Goal: Navigation & Orientation: Find specific page/section

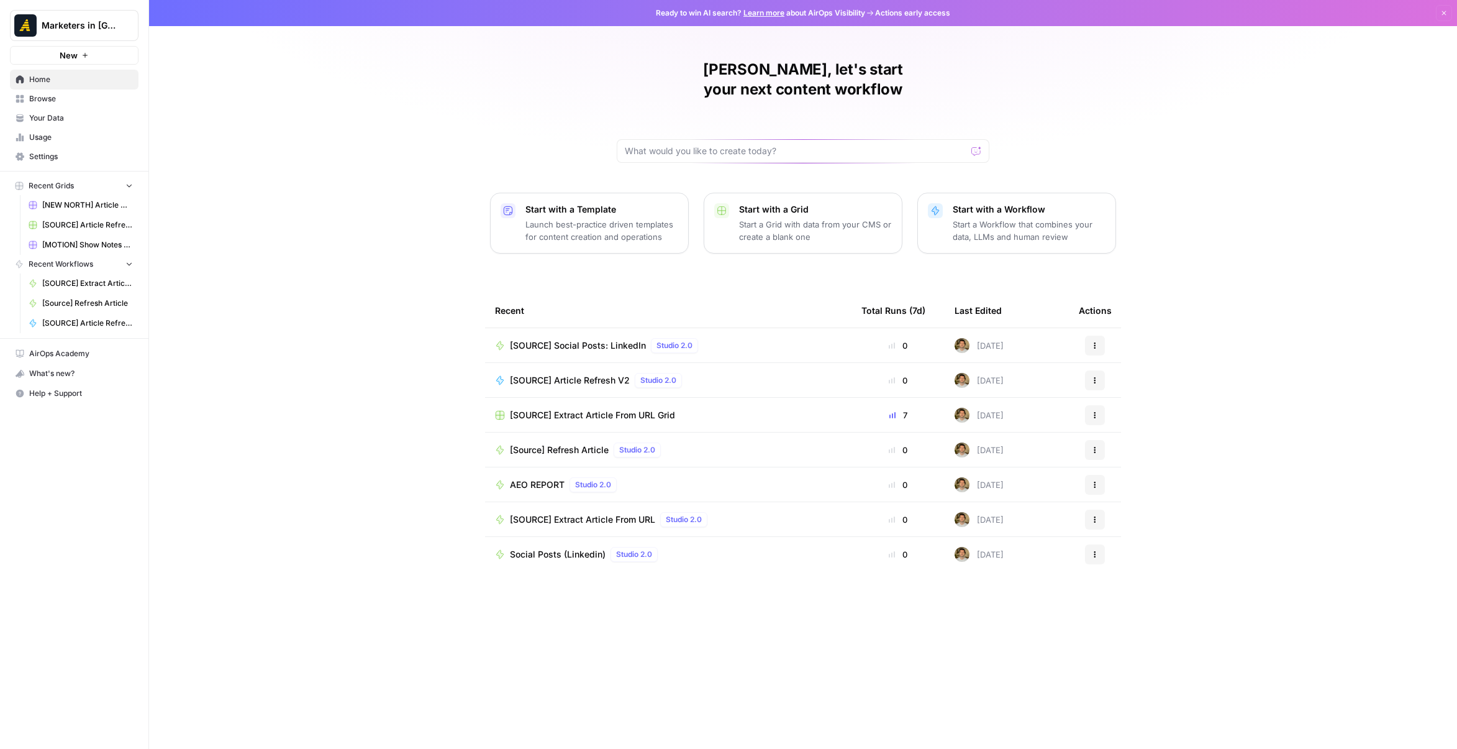
click at [66, 101] on span "Browse" at bounding box center [81, 98] width 104 height 11
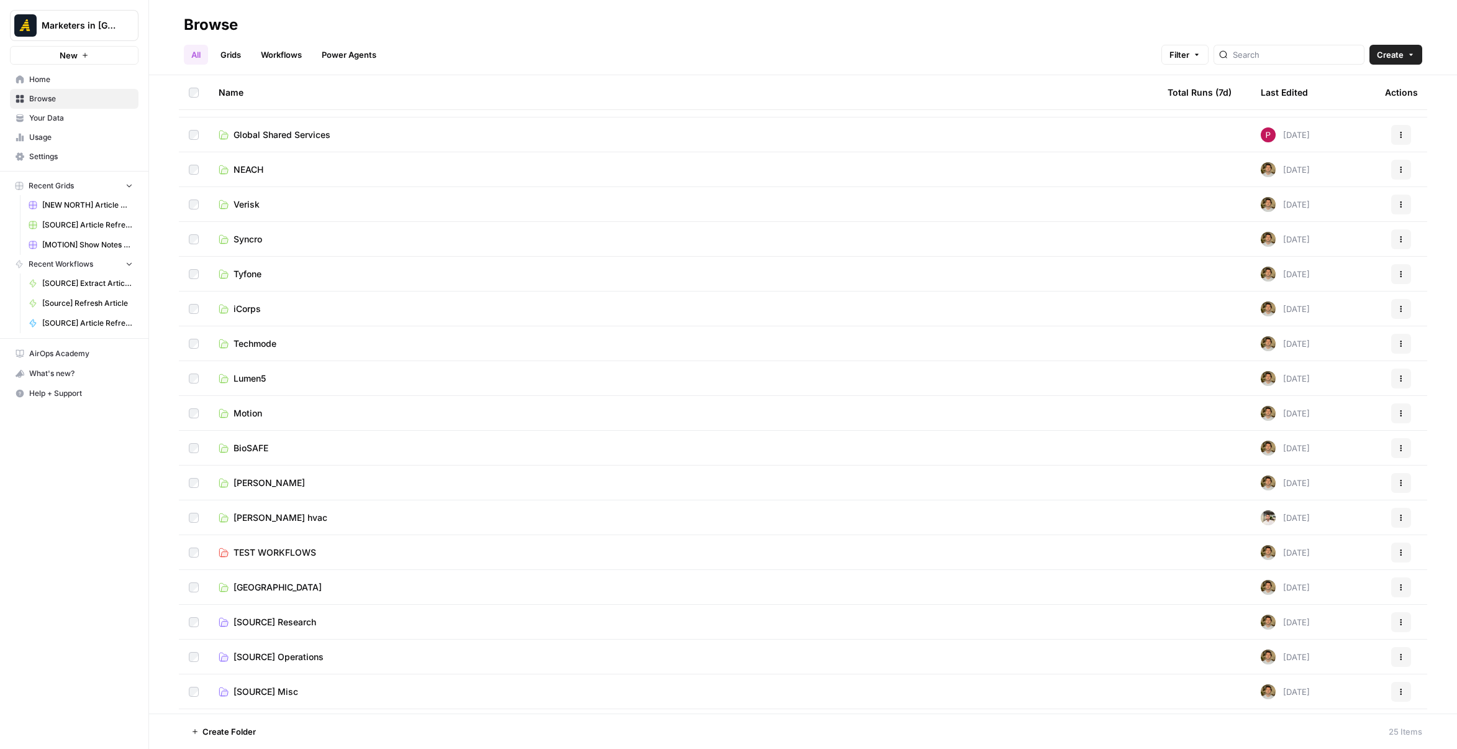
scroll to position [266, 0]
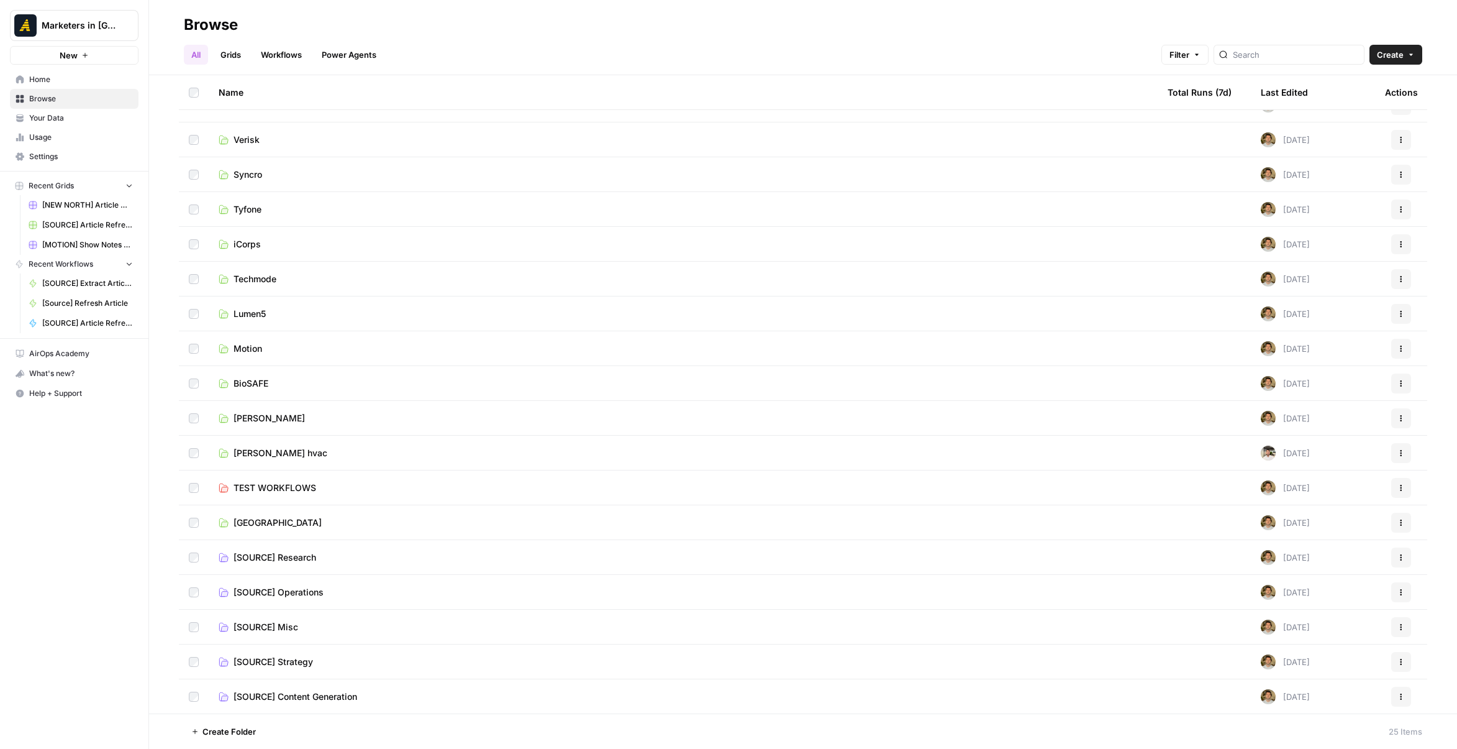
click at [272, 522] on span "New North" at bounding box center [278, 522] width 88 height 12
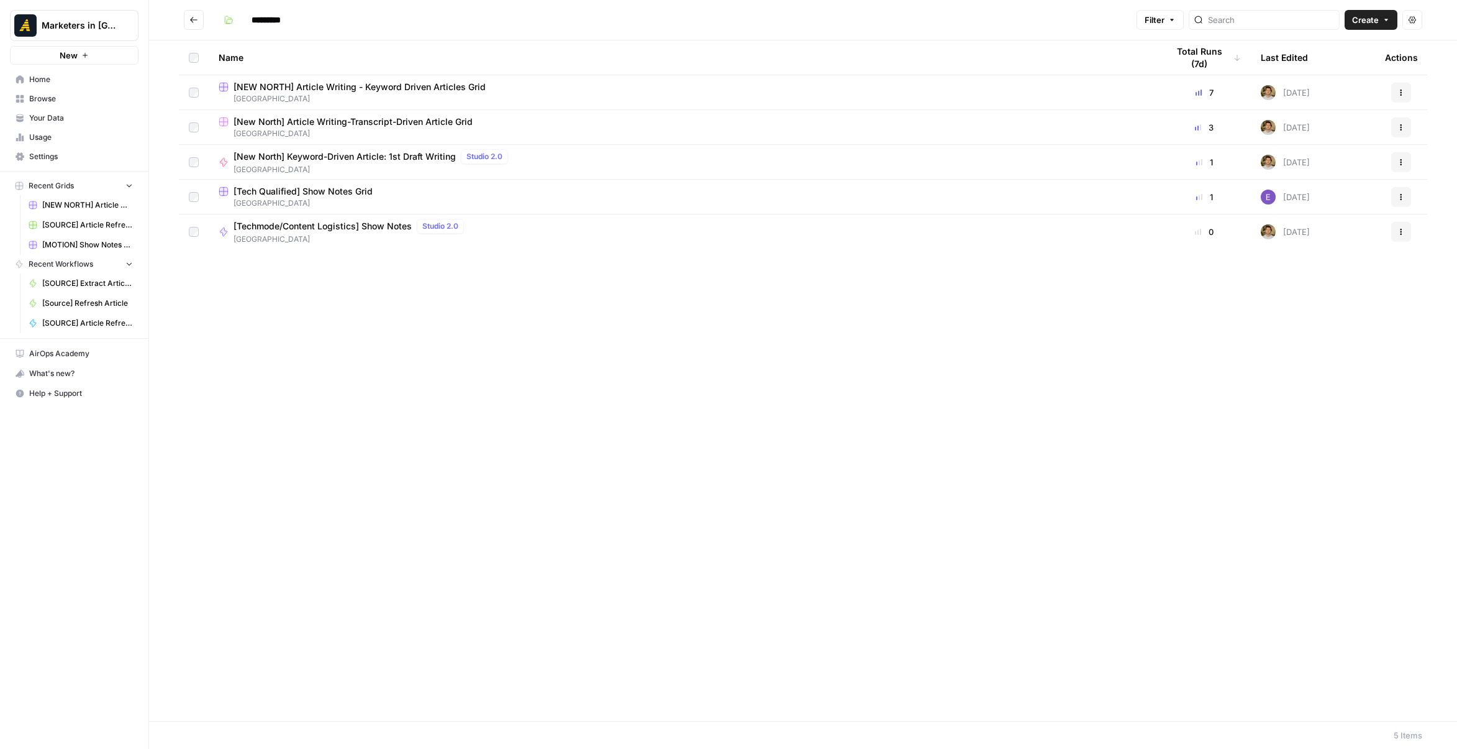
click at [324, 194] on span "[Tech Qualified] Show Notes Grid" at bounding box center [303, 191] width 139 height 12
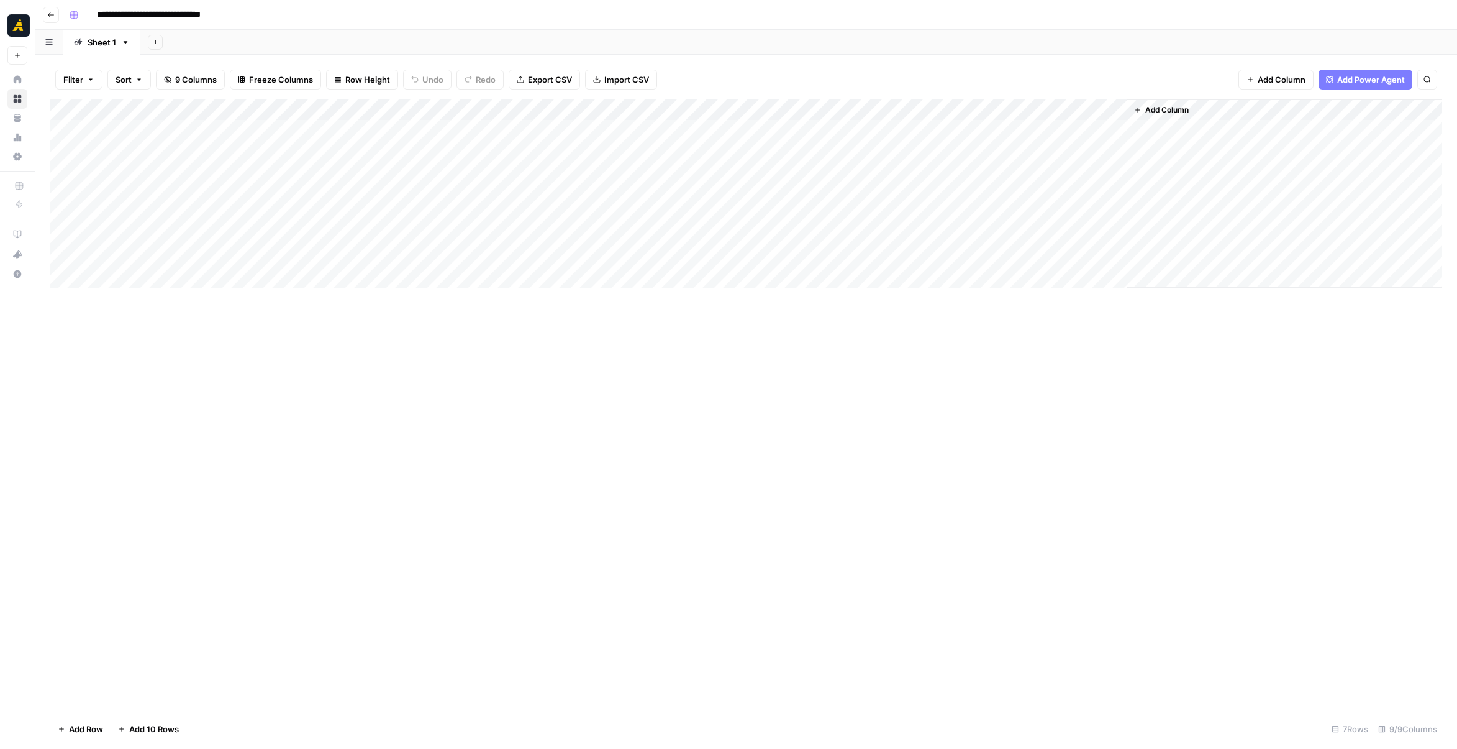
click at [51, 17] on icon "button" at bounding box center [50, 14] width 7 height 7
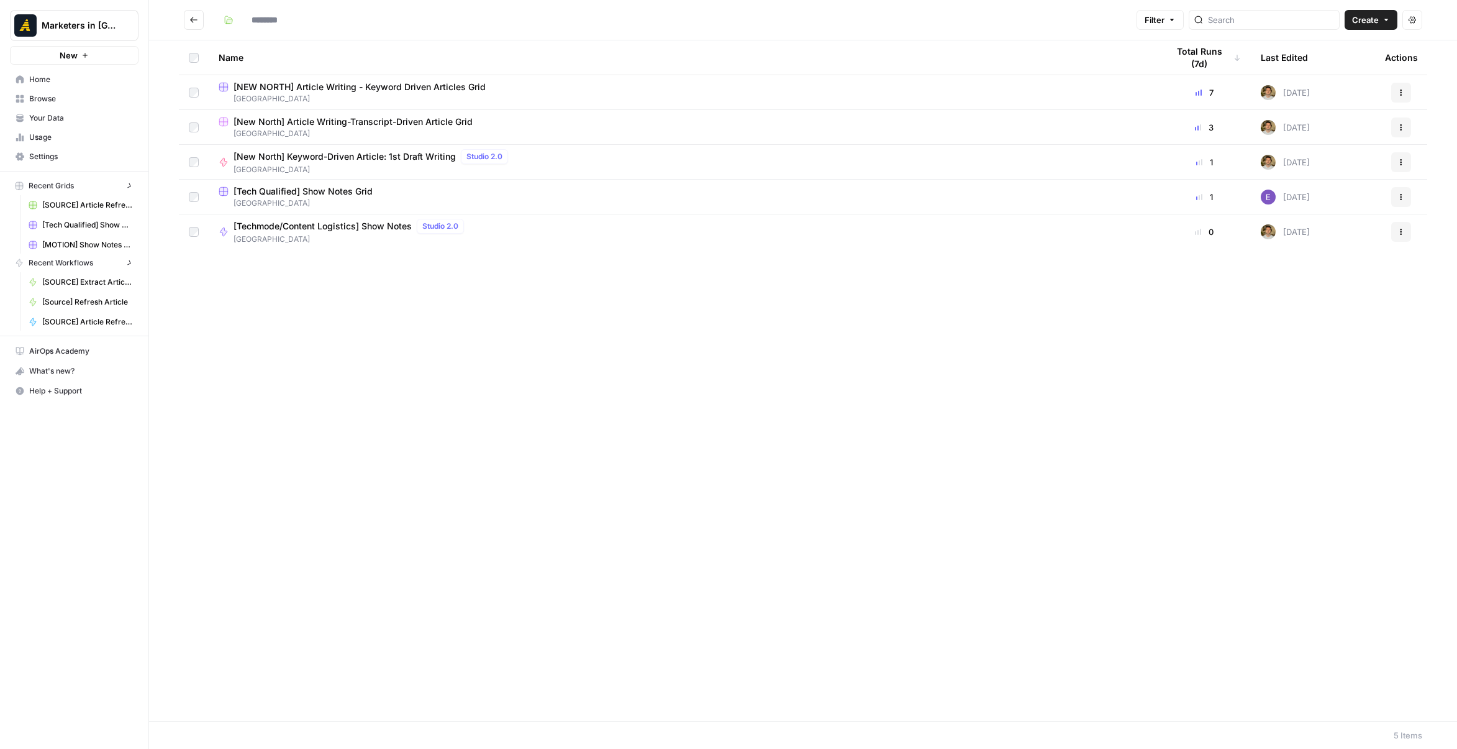
type input "*********"
click at [188, 22] on button "Go back" at bounding box center [194, 20] width 20 height 20
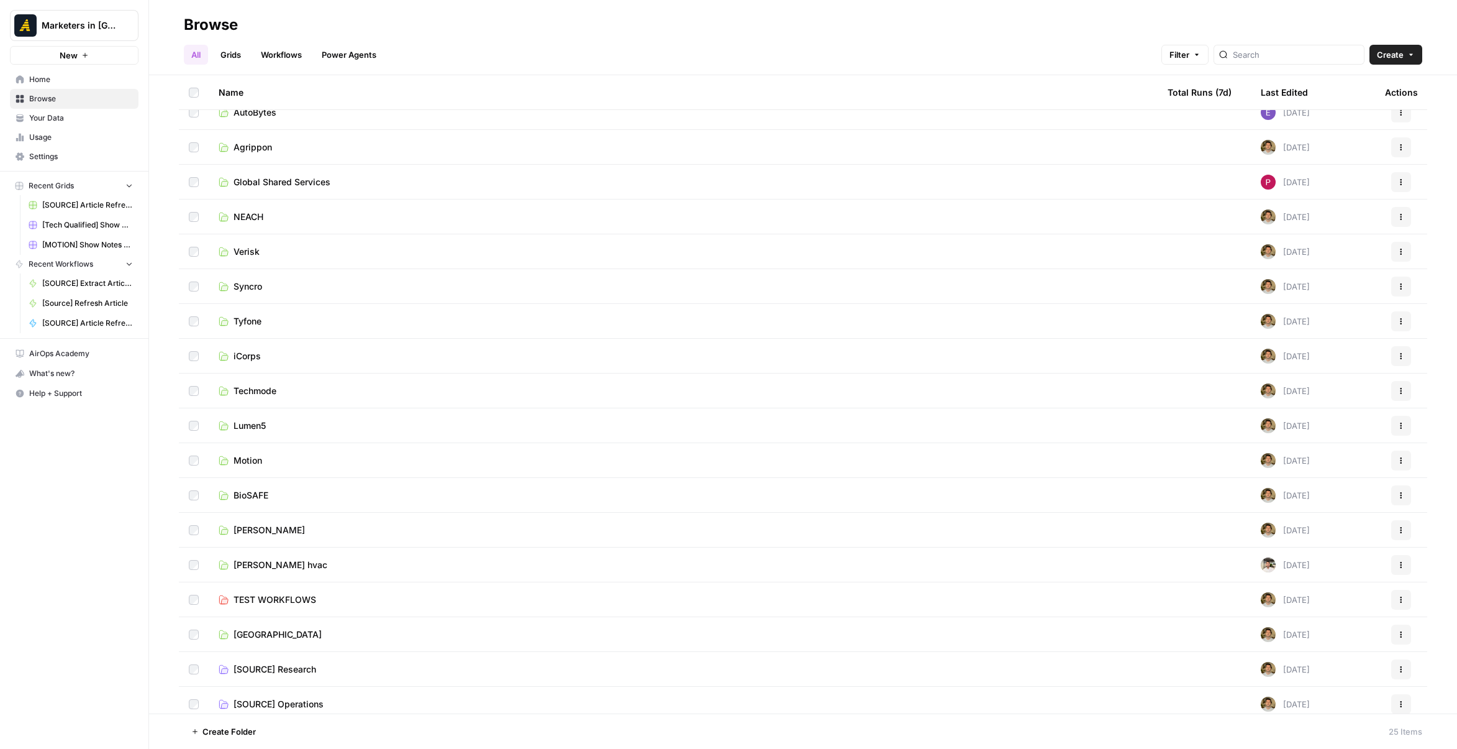
scroll to position [266, 0]
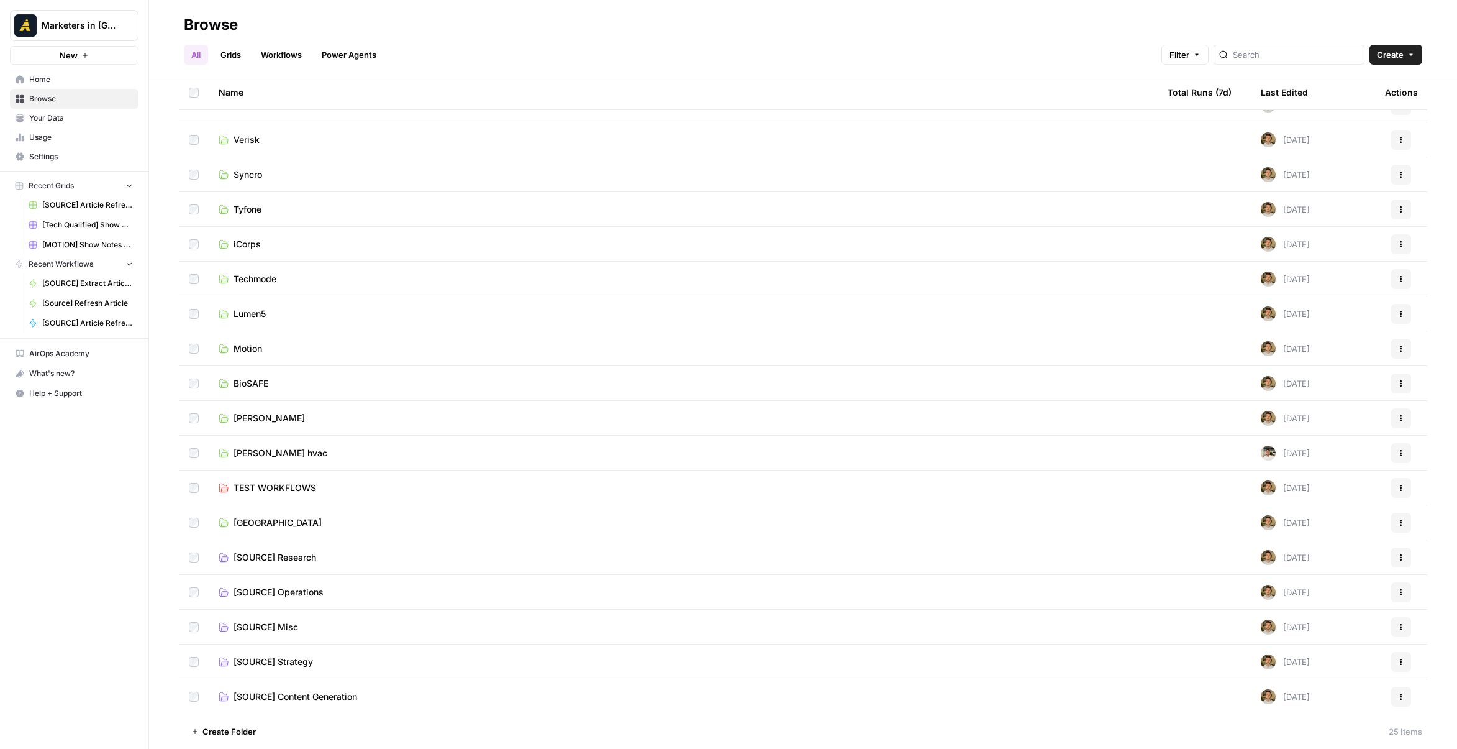
click at [314, 454] on link "Rod Miler hvac" at bounding box center [683, 453] width 929 height 12
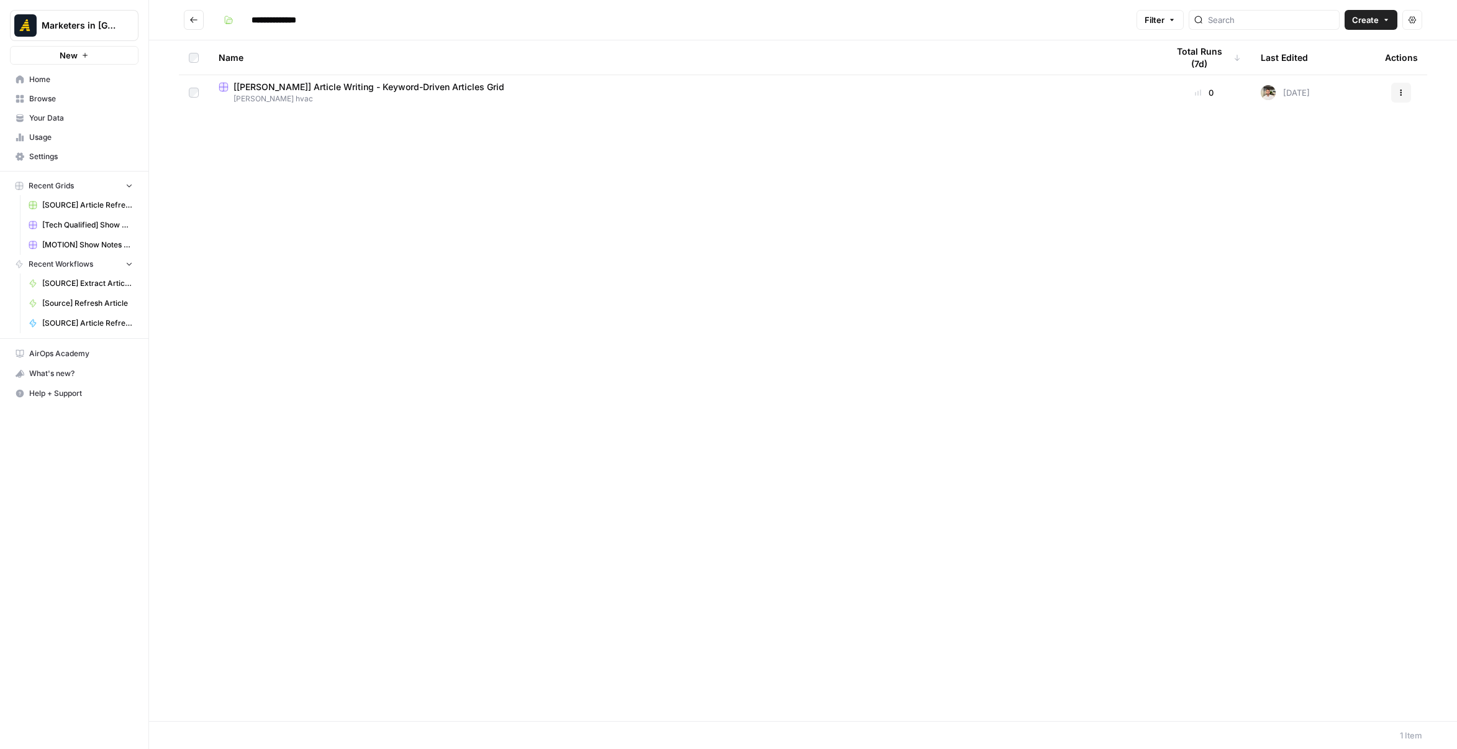
click at [189, 20] on icon "Go back" at bounding box center [193, 20] width 9 height 9
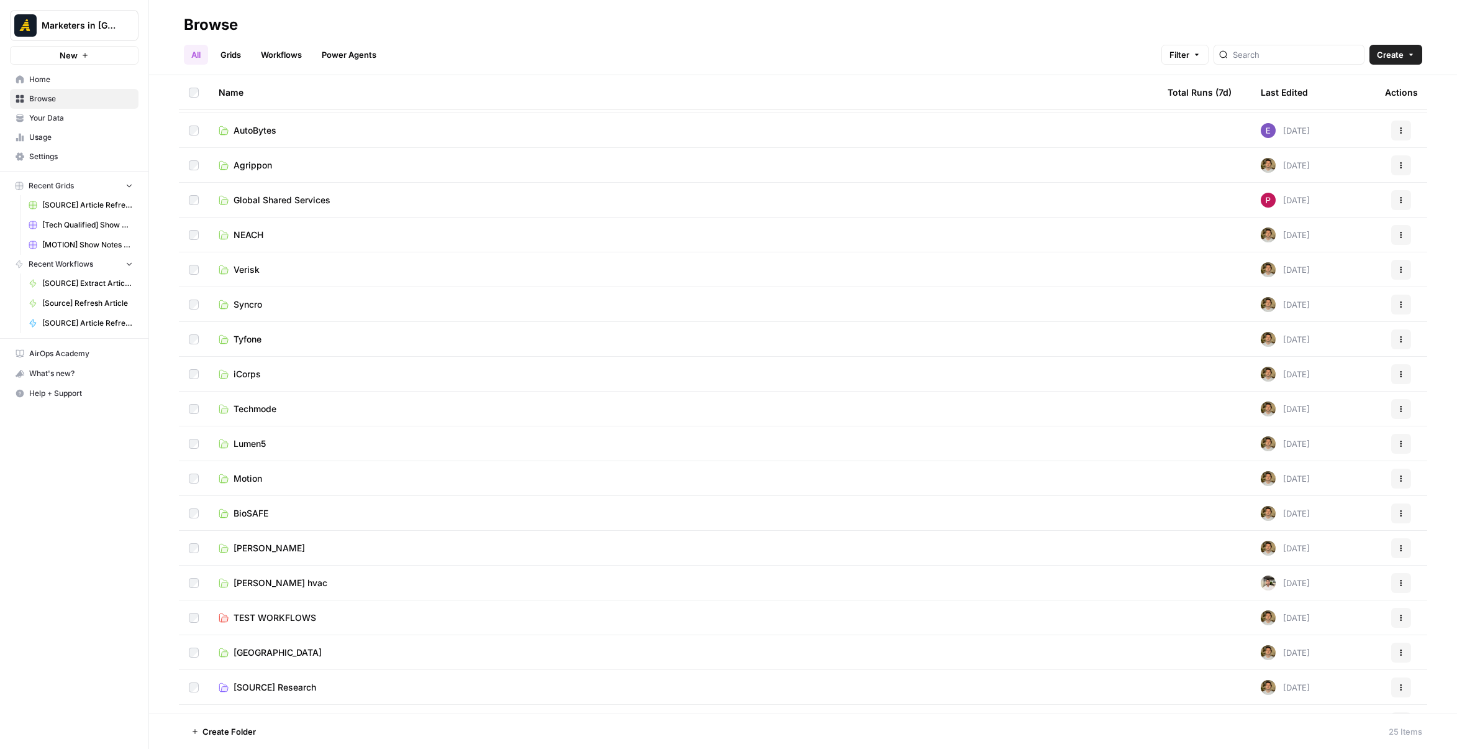
scroll to position [266, 0]
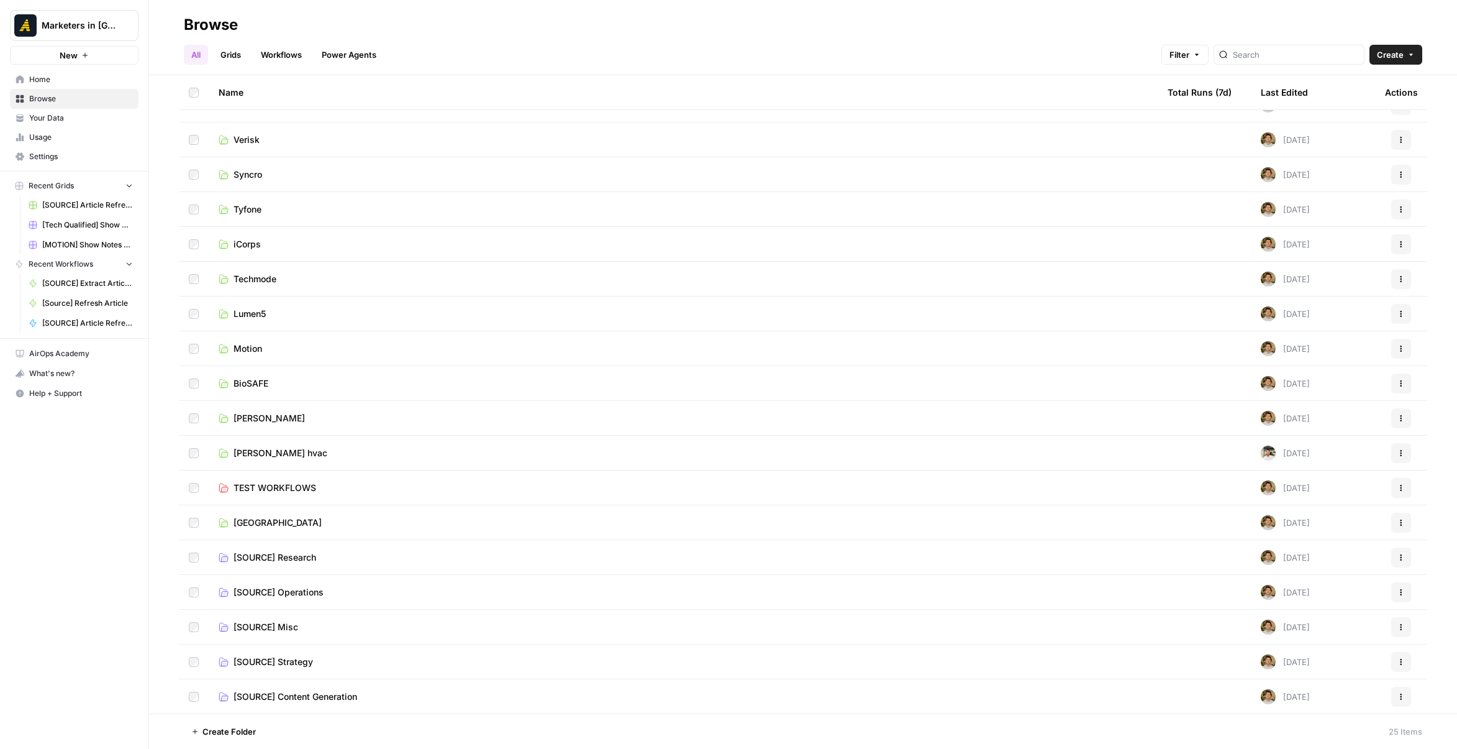
click at [287, 350] on link "Motion" at bounding box center [683, 348] width 929 height 12
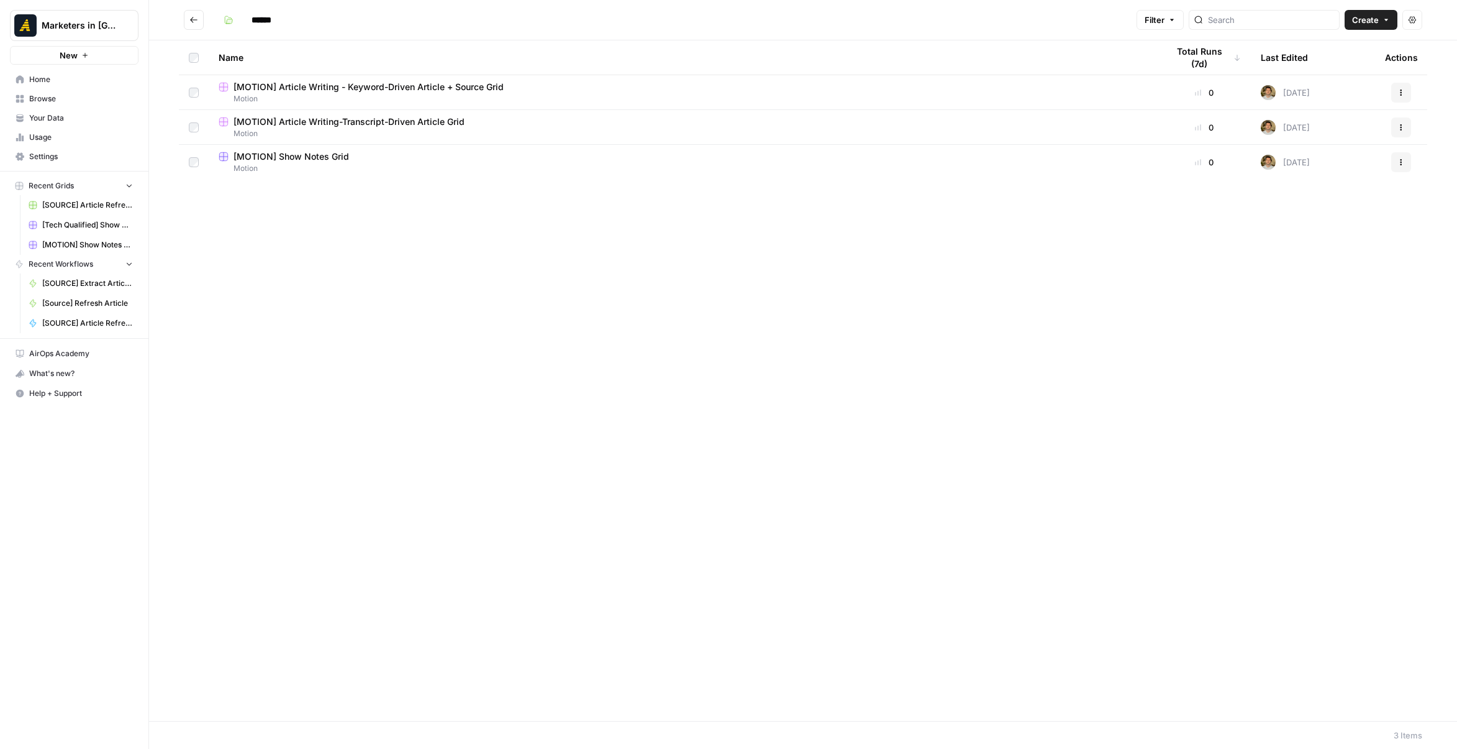
click at [303, 150] on span "[MOTION] Show Notes Grid" at bounding box center [292, 156] width 116 height 12
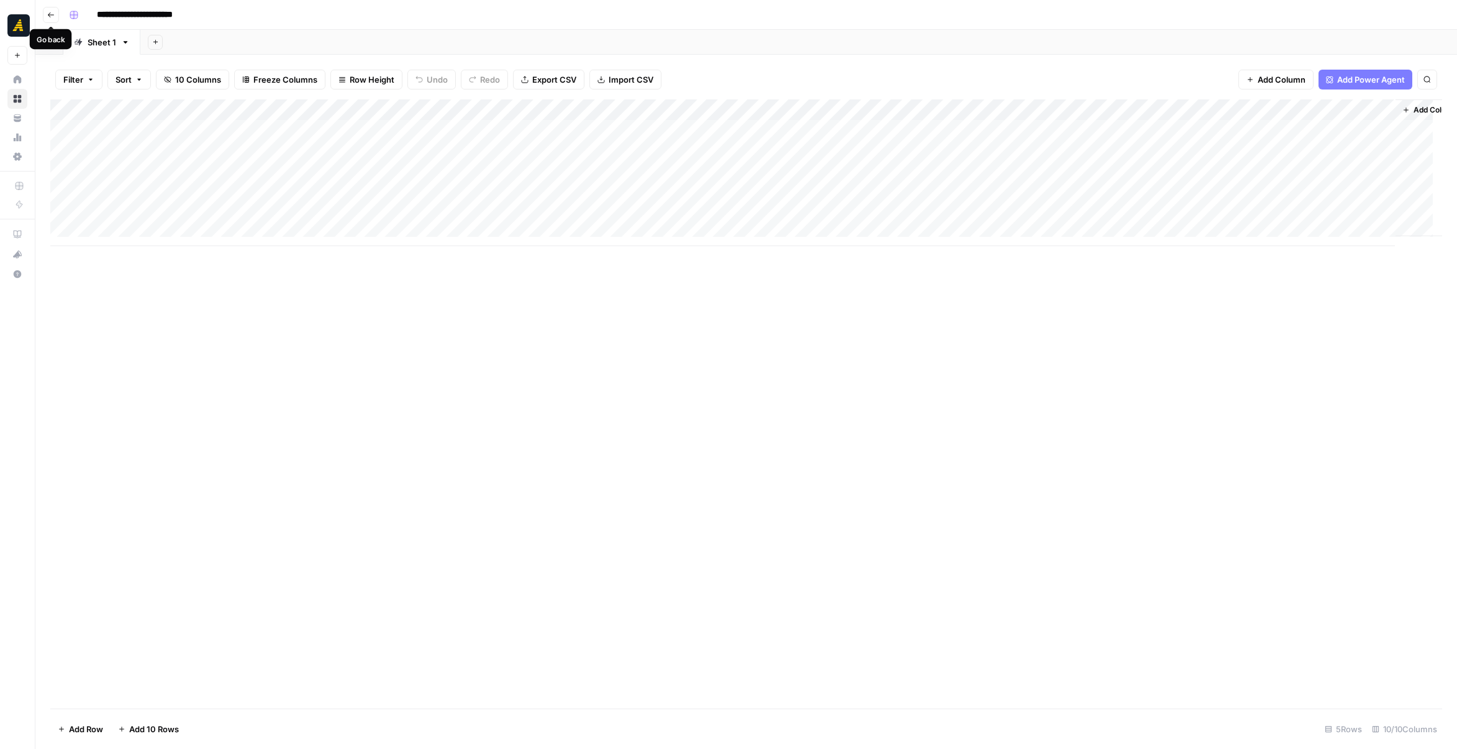
click at [50, 9] on button "Go back" at bounding box center [51, 15] width 16 height 16
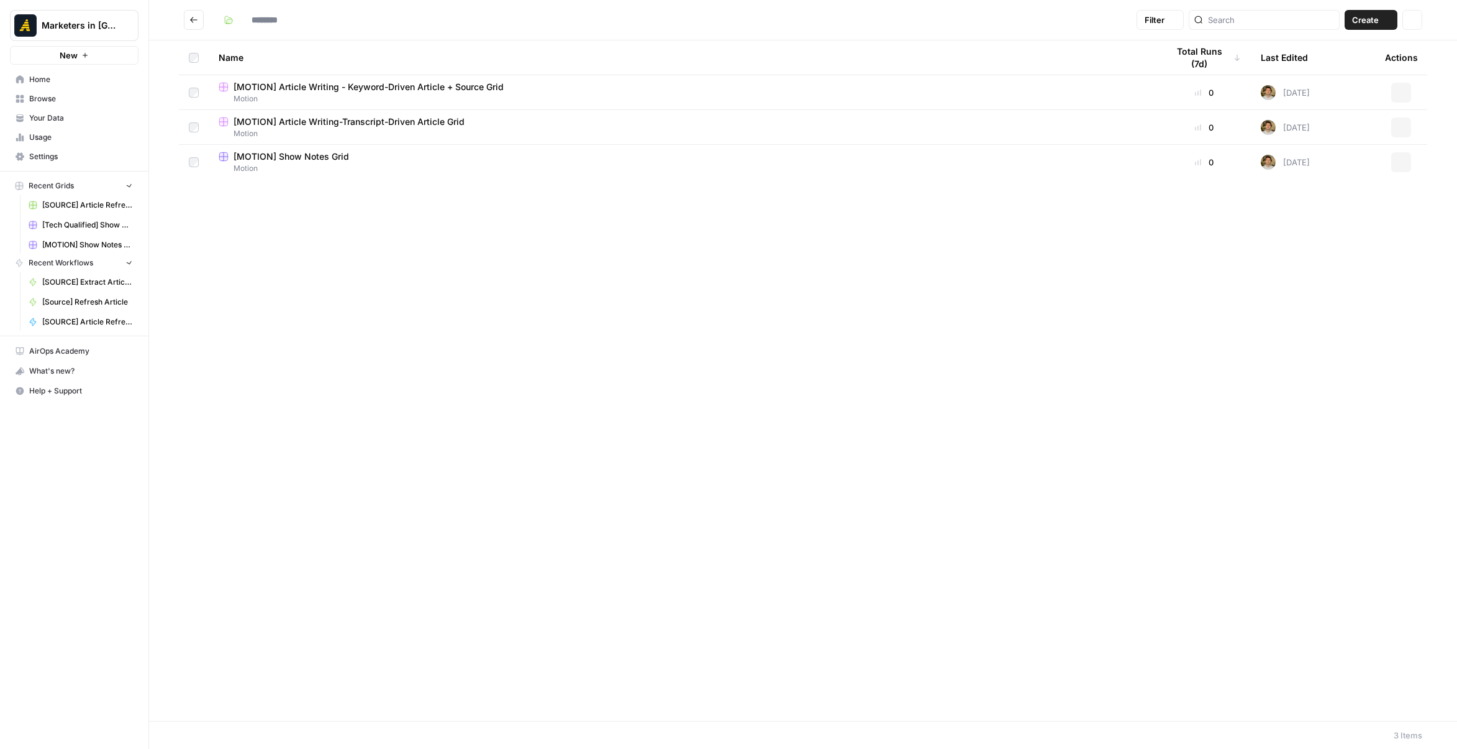
type input "******"
click at [190, 22] on icon "Go back" at bounding box center [193, 20] width 9 height 9
